Goal: Submit feedback/report problem: Provide input to the site owners about the experience or issues

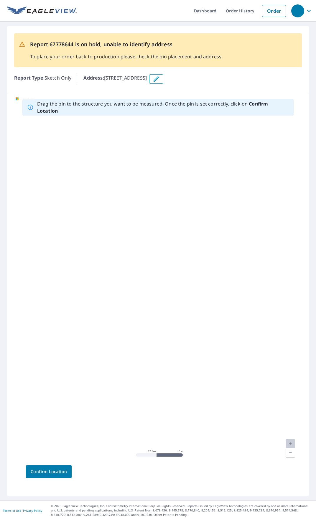
click at [160, 79] on icon "button" at bounding box center [156, 78] width 7 height 7
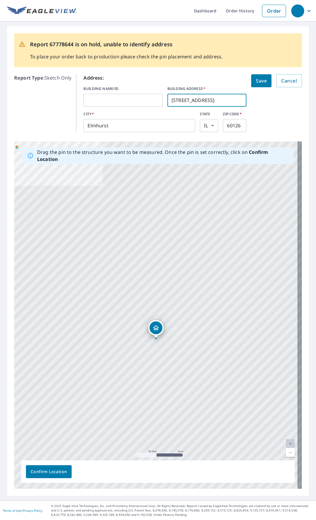
drag, startPoint x: 209, startPoint y: 100, endPoint x: 167, endPoint y: 101, distance: 41.8
click at [167, 101] on input "[STREET_ADDRESS]" at bounding box center [206, 100] width 79 height 16
type input "2s111 colonial Ln"
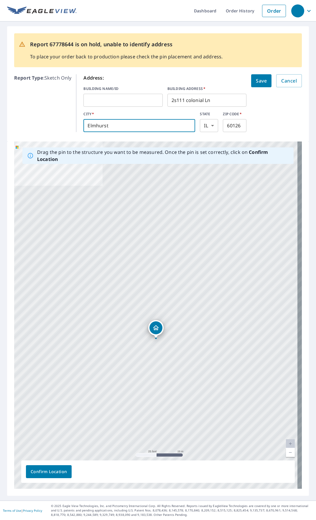
drag, startPoint x: 112, startPoint y: 126, endPoint x: 64, endPoint y: 119, distance: 48.3
click at [64, 119] on div "Report Type : Sketch Only Address: BUILDING NAME/ID ​ BUILDING ADDRESS   * 2s11…" at bounding box center [157, 103] width 287 height 62
type input "Lombard"
click at [237, 127] on input "60126" at bounding box center [235, 125] width 24 height 16
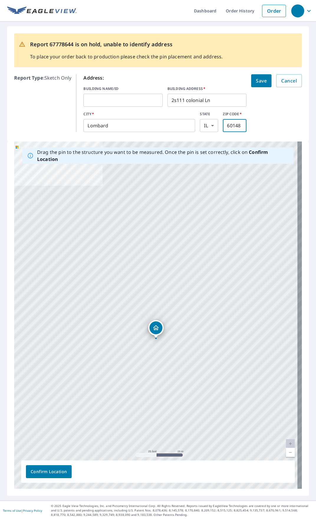
type input "60148"
click at [259, 80] on span "Save" at bounding box center [261, 81] width 11 height 8
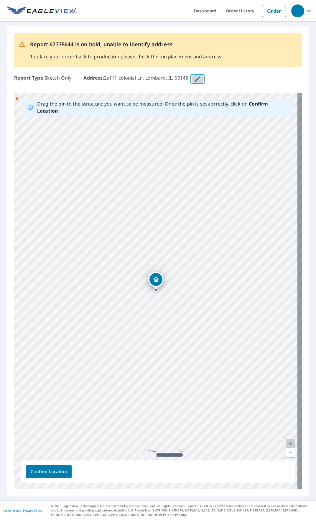
click at [201, 76] on icon "button" at bounding box center [197, 78] width 7 height 7
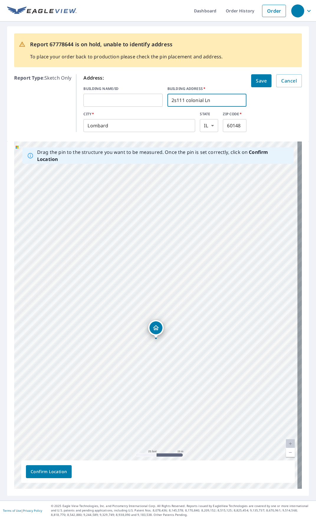
drag, startPoint x: 184, startPoint y: 99, endPoint x: 161, endPoint y: 99, distance: 23.0
click at [161, 100] on div "BUILDING NAME/ID ​ BUILDING ADDRESS   * 2s111 colonial Ln ​" at bounding box center [164, 96] width 163 height 21
type input "colonial Ln"
click at [260, 81] on span "Save" at bounding box center [261, 81] width 11 height 8
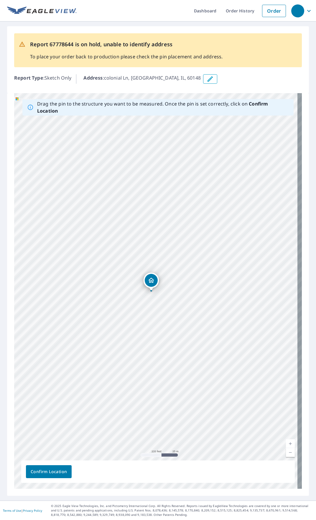
click at [83, 470] on div "Confirm Location" at bounding box center [157, 471] width 273 height 22
click at [207, 78] on icon "button" at bounding box center [209, 78] width 5 height 5
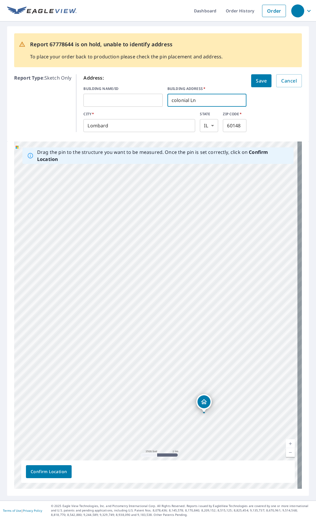
drag, startPoint x: 195, startPoint y: 100, endPoint x: 155, endPoint y: 104, distance: 40.3
click at [155, 104] on div "BUILDING NAME/ID ​ BUILDING ADDRESS   * colonial Ln ​" at bounding box center [164, 96] width 163 height 21
click at [207, 77] on p "Address:" at bounding box center [164, 77] width 163 height 7
drag, startPoint x: 206, startPoint y: 99, endPoint x: 164, endPoint y: 94, distance: 42.6
click at [164, 94] on div "BUILDING NAME/ID ​ BUILDING ADDRESS   * colonial Ln ​" at bounding box center [164, 96] width 163 height 21
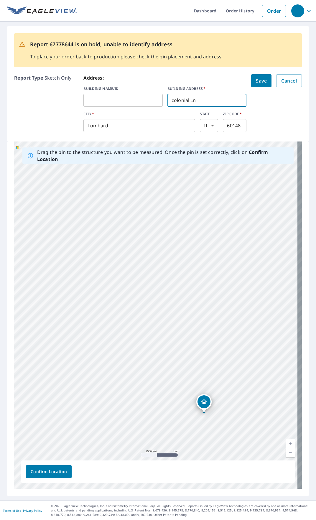
paste input "[STREET_ADDRESS]"
type input "2S111 Colonial Ln"
click at [256, 77] on span "Save" at bounding box center [261, 81] width 11 height 8
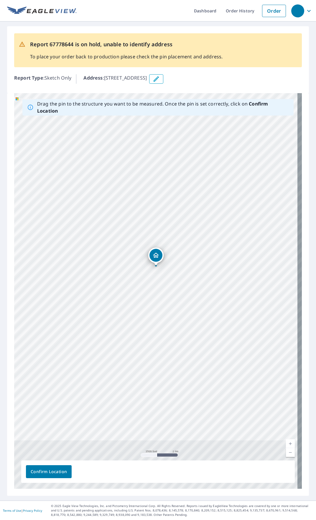
click at [286, 442] on link "Current Level 13, Zoom In" at bounding box center [290, 443] width 9 height 9
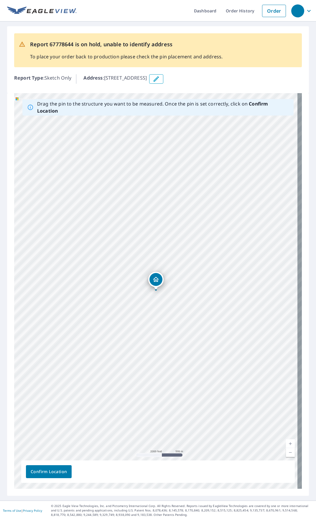
click at [286, 442] on link "Current Level 14, Zoom In" at bounding box center [290, 443] width 9 height 9
click at [286, 442] on link "Current Level 15, Zoom In" at bounding box center [290, 443] width 9 height 9
click at [286, 442] on link "Current Level 16, Zoom In" at bounding box center [290, 443] width 9 height 9
click at [286, 442] on link "Current Level 17, Zoom In" at bounding box center [290, 443] width 9 height 9
click at [286, 442] on link "Current Level 18, Zoom In" at bounding box center [290, 443] width 9 height 9
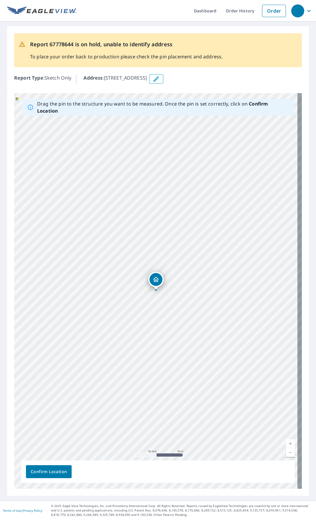
click at [223, 48] on div "Report 67778644 is on hold, unable to identify address To place your order back…" at bounding box center [157, 50] width 287 height 34
click at [181, 264] on div "[STREET_ADDRESS]" at bounding box center [157, 290] width 287 height 395
click at [224, 62] on div "Report 67778644 is on hold, unable to identify address To place your order back…" at bounding box center [157, 50] width 287 height 34
click at [305, 8] on icon "button" at bounding box center [308, 10] width 7 height 7
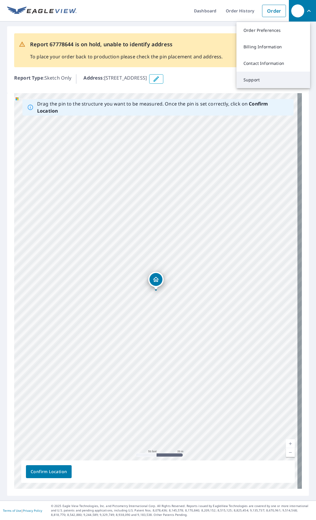
click at [254, 79] on link "Support" at bounding box center [273, 80] width 74 height 16
